Goal: Transaction & Acquisition: Purchase product/service

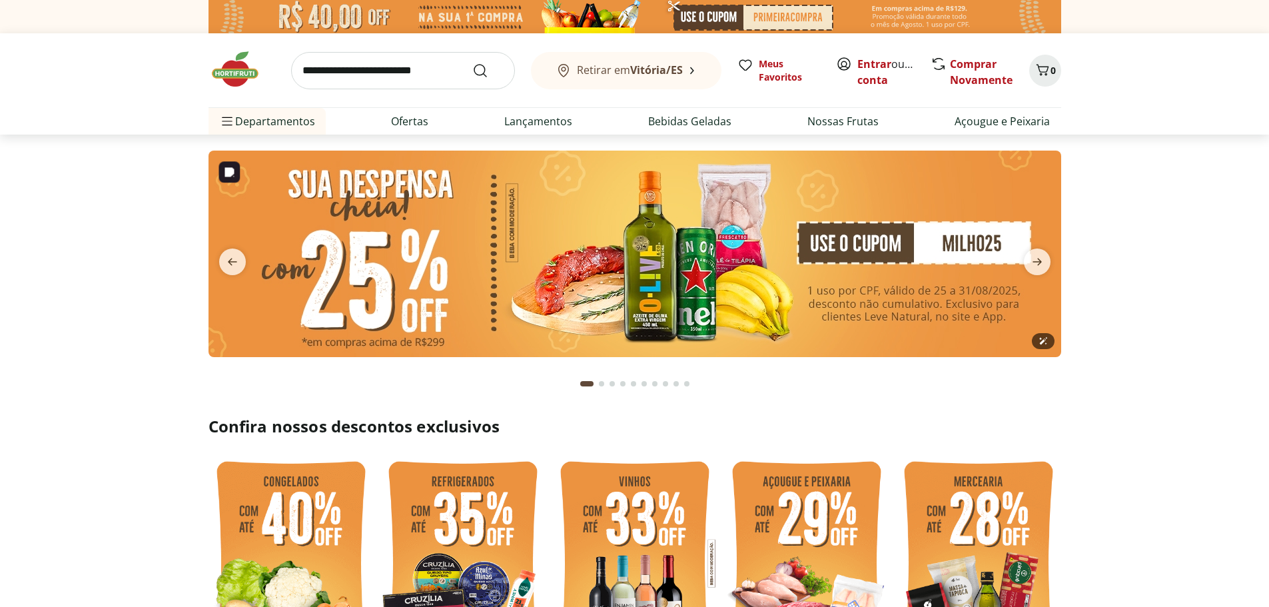
click at [650, 285] on img at bounding box center [635, 254] width 853 height 207
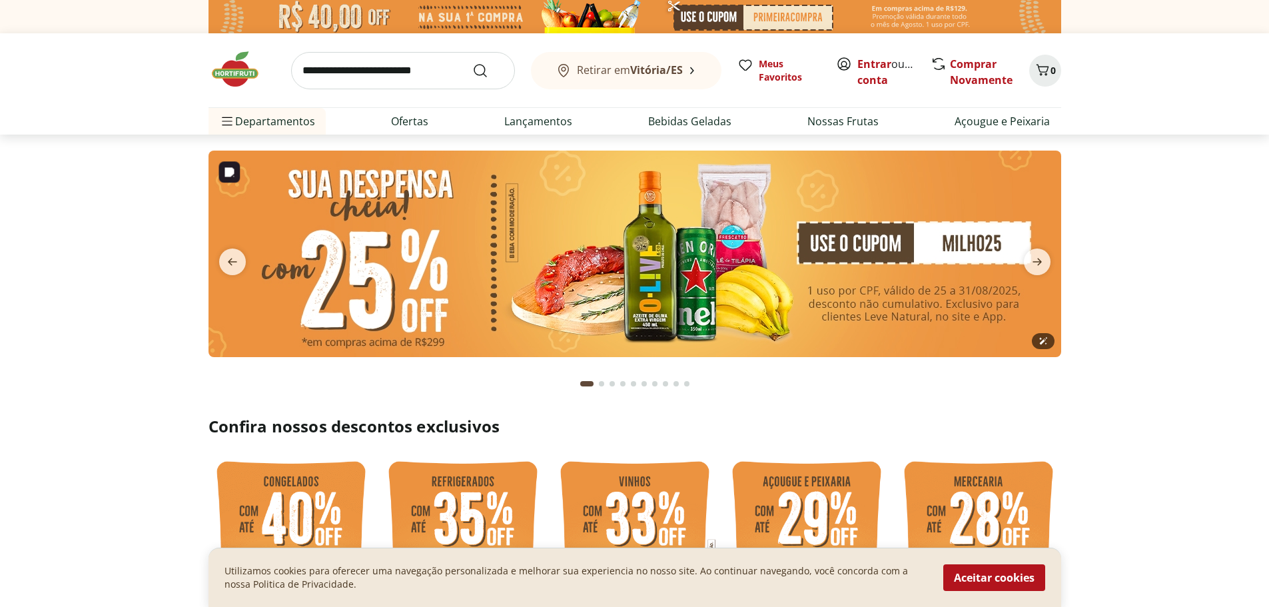
click at [653, 271] on img at bounding box center [635, 254] width 853 height 207
click at [936, 243] on img at bounding box center [635, 254] width 853 height 207
click at [672, 239] on img at bounding box center [635, 254] width 853 height 207
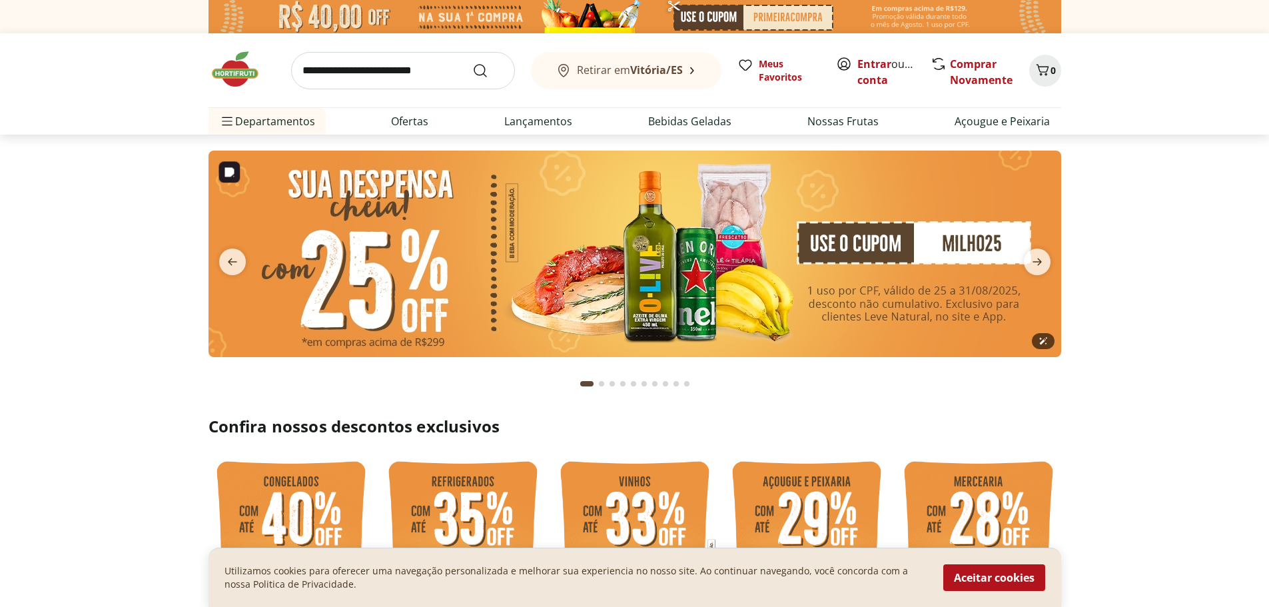
click at [672, 239] on img at bounding box center [635, 254] width 853 height 207
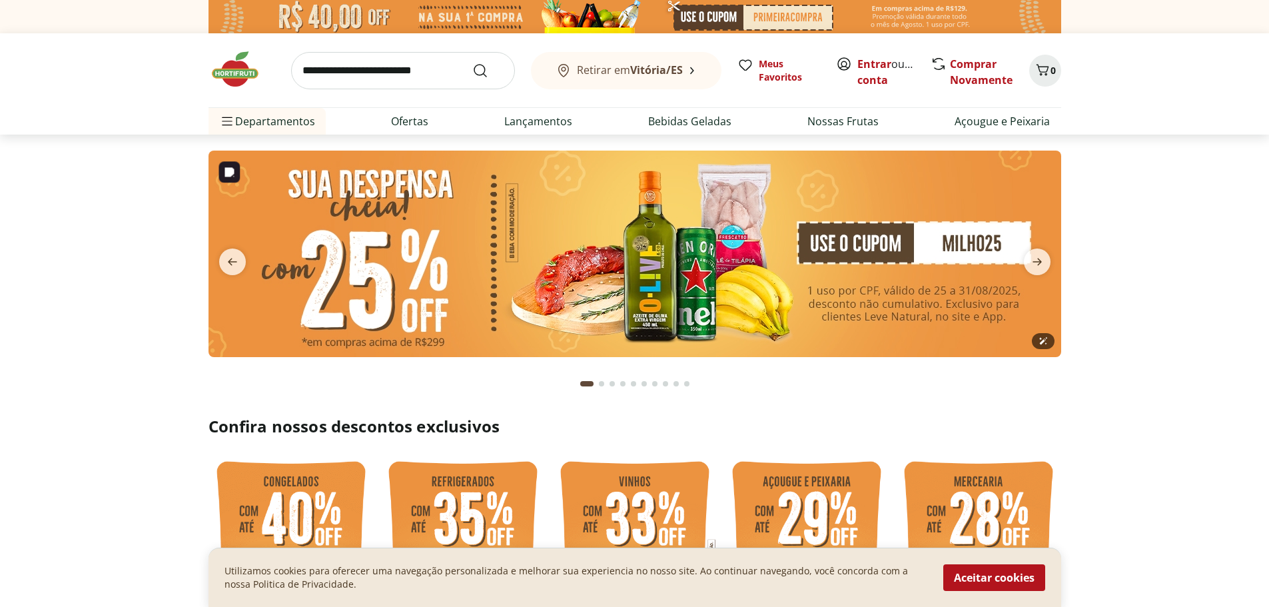
click at [672, 239] on img at bounding box center [635, 254] width 853 height 207
click at [672, 240] on img at bounding box center [635, 254] width 853 height 207
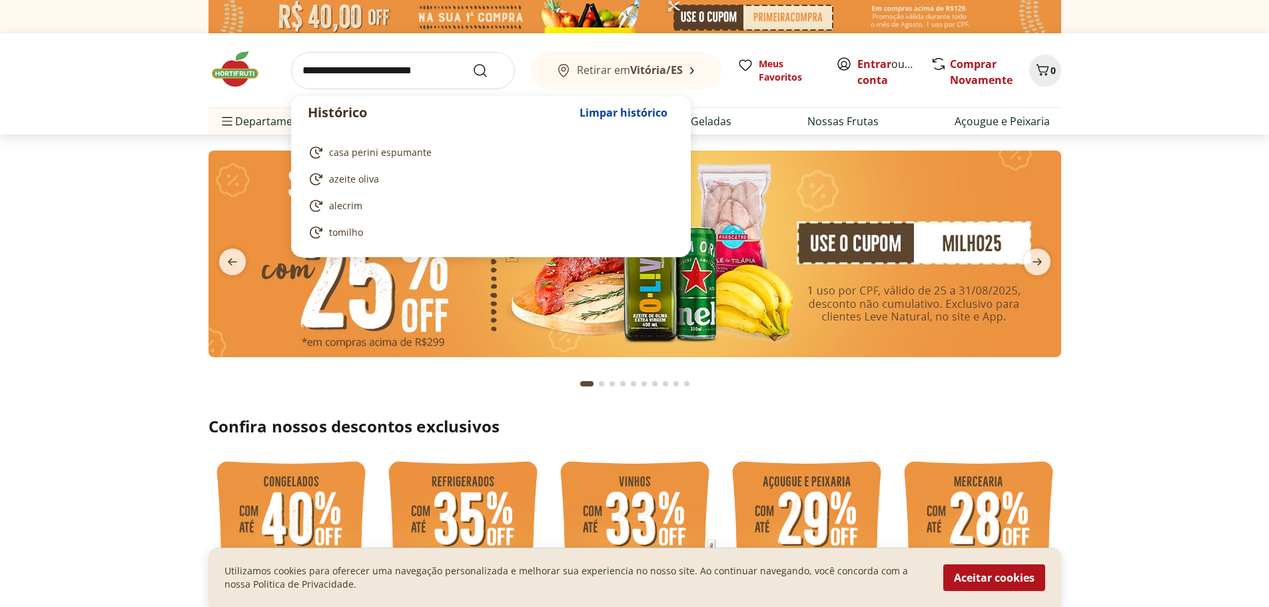
click at [363, 69] on input "search" at bounding box center [403, 70] width 224 height 37
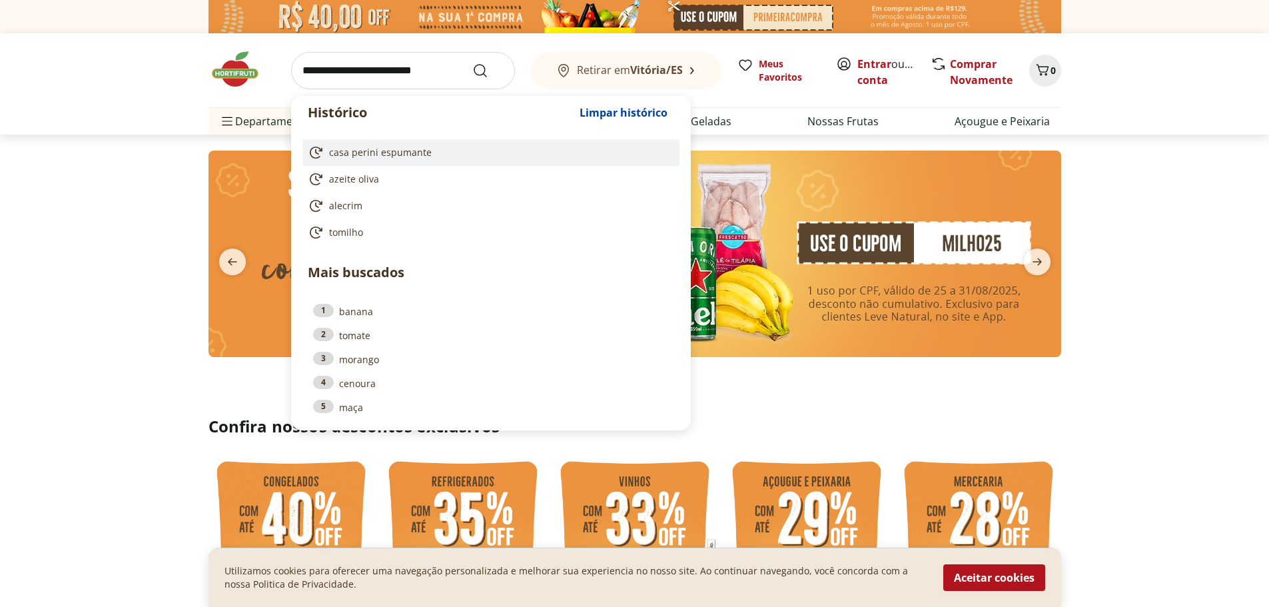
click at [380, 155] on span "casa perini espumante" at bounding box center [380, 152] width 103 height 13
type input "**********"
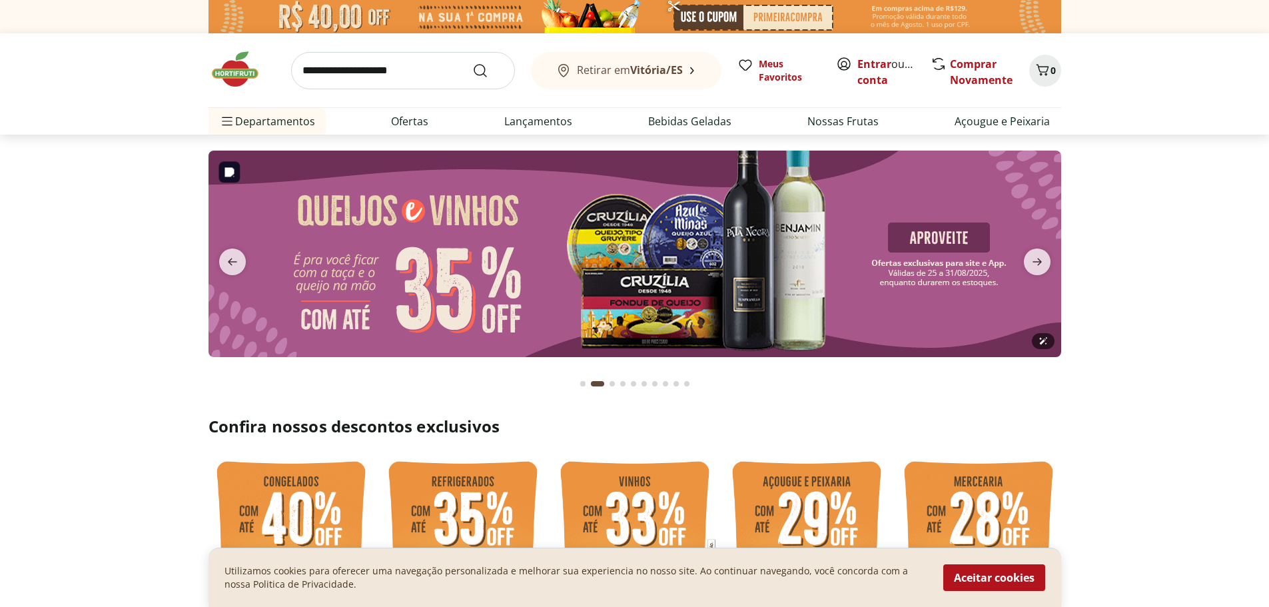
click at [606, 315] on img at bounding box center [635, 254] width 853 height 207
select select "**********"
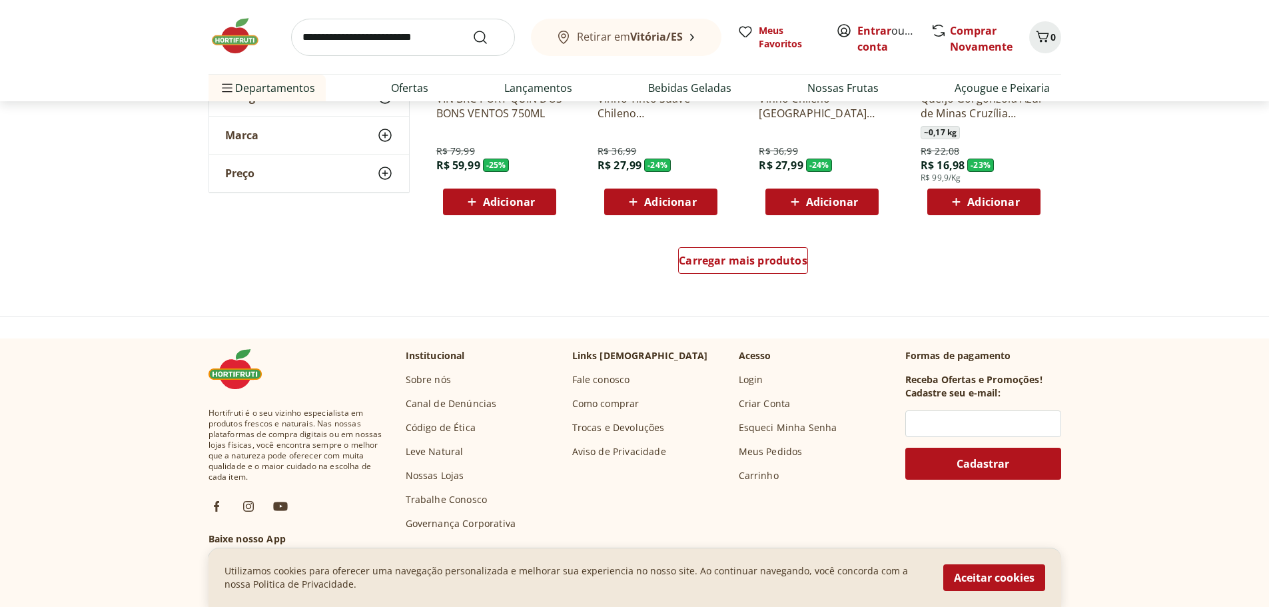
scroll to position [866, 0]
click at [765, 261] on span "Carregar mais produtos" at bounding box center [743, 260] width 129 height 11
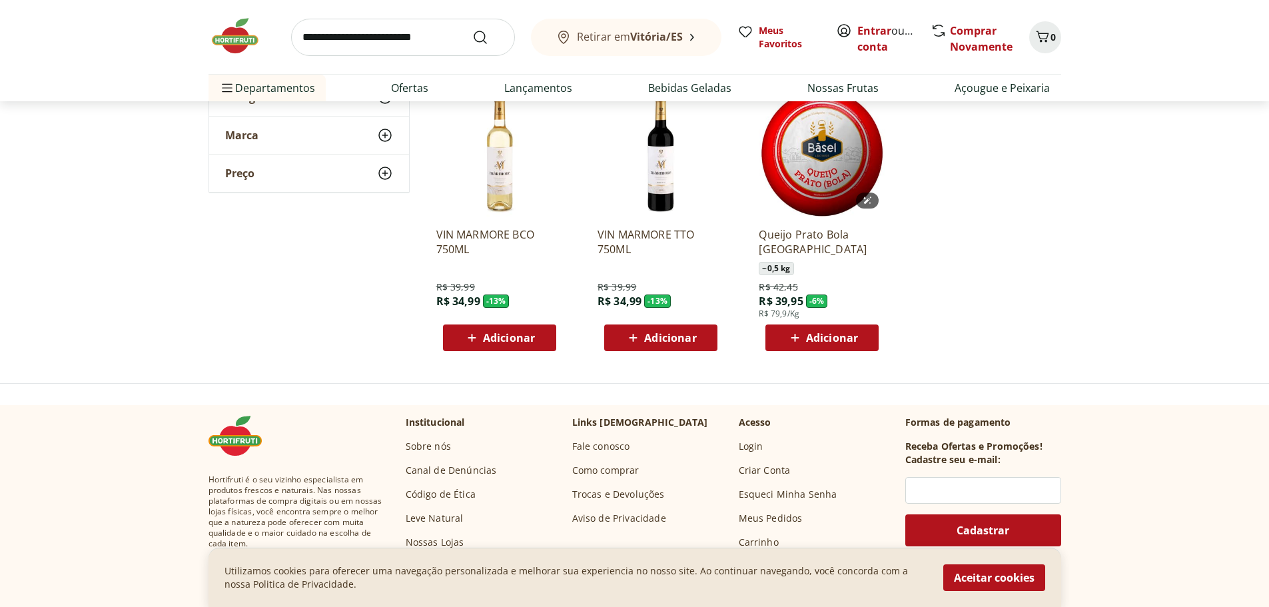
scroll to position [1599, 0]
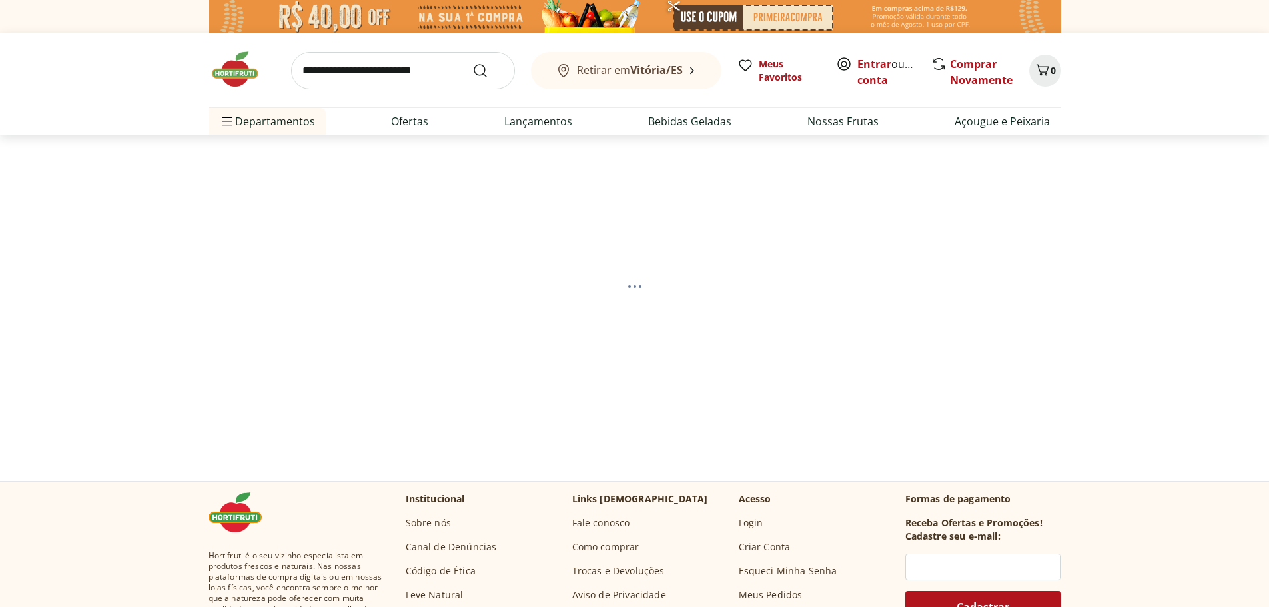
select select "**********"
